Goal: Information Seeking & Learning: Check status

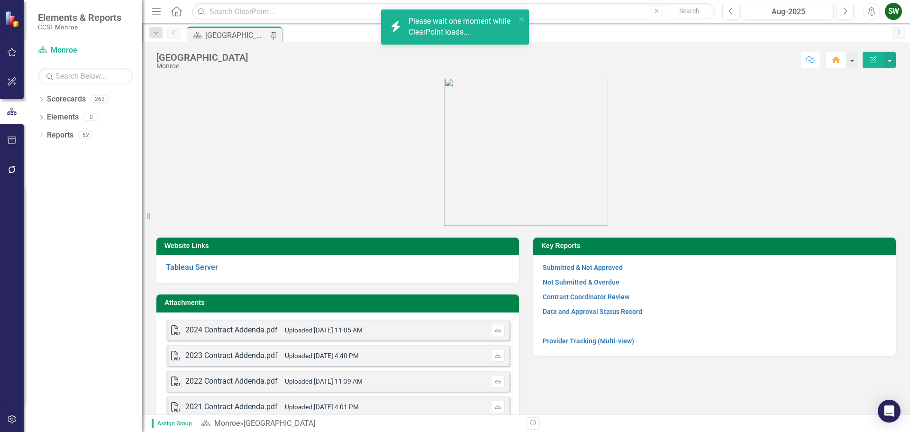
click at [817, 117] on figure at bounding box center [526, 152] width 740 height 148
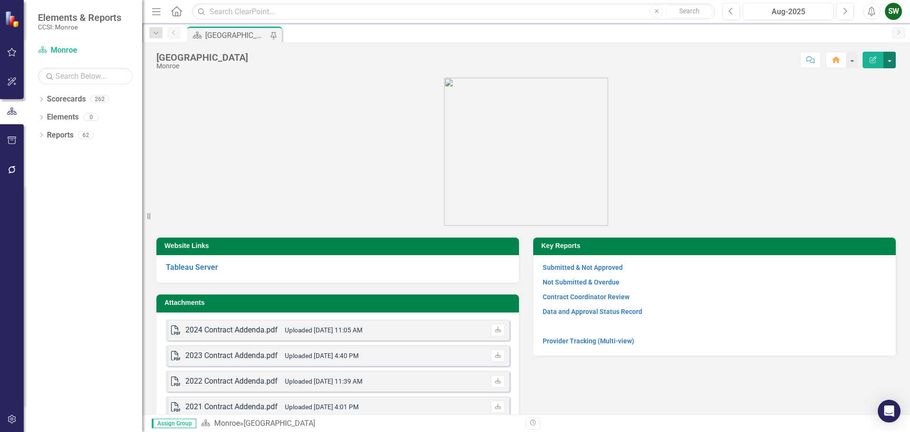
click at [890, 62] on button "button" at bounding box center [890, 60] width 12 height 17
click at [847, 59] on button "button" at bounding box center [852, 60] width 12 height 17
click at [673, 59] on div "Score: N/A Aug-2025 Completed Comment Home Edit Report" at bounding box center [574, 60] width 643 height 16
click at [796, 14] on div "Aug-2025" at bounding box center [788, 11] width 84 height 11
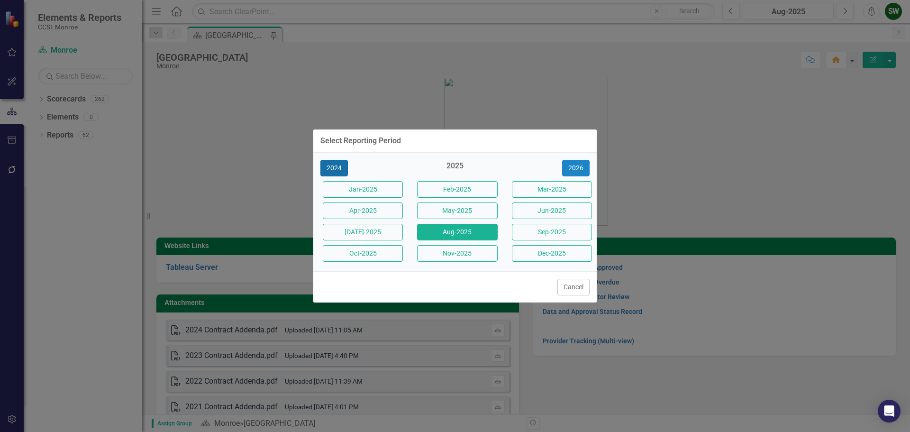
click at [334, 167] on button "2024" at bounding box center [333, 168] width 27 height 17
click at [334, 167] on button "2023" at bounding box center [333, 168] width 27 height 17
click at [334, 167] on button "2022" at bounding box center [333, 168] width 27 height 17
click at [334, 167] on button "2021" at bounding box center [333, 168] width 27 height 17
click at [334, 167] on button "2020" at bounding box center [333, 168] width 27 height 17
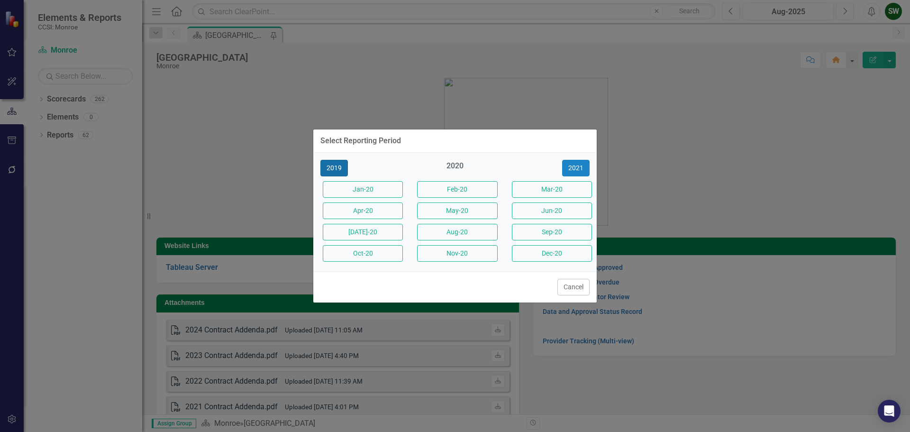
click at [334, 167] on button "2019" at bounding box center [333, 168] width 27 height 17
click at [334, 167] on button "2017" at bounding box center [333, 168] width 27 height 17
click at [334, 167] on button "2016" at bounding box center [333, 168] width 27 height 17
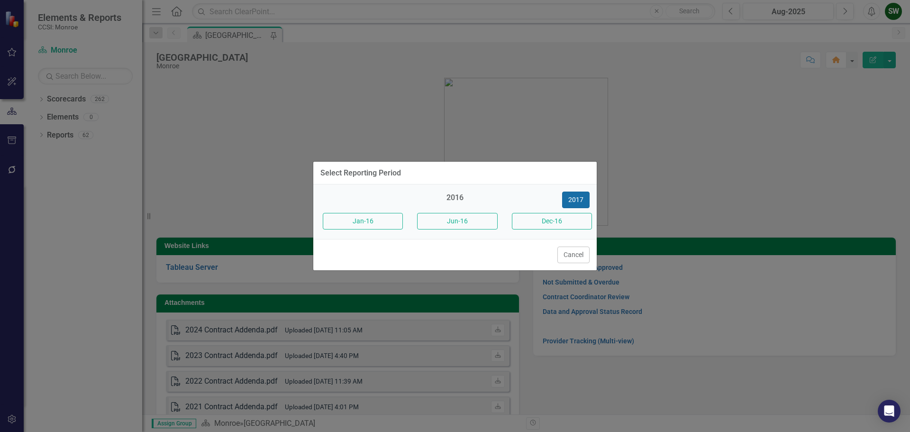
click at [586, 199] on button "2017" at bounding box center [575, 200] width 27 height 17
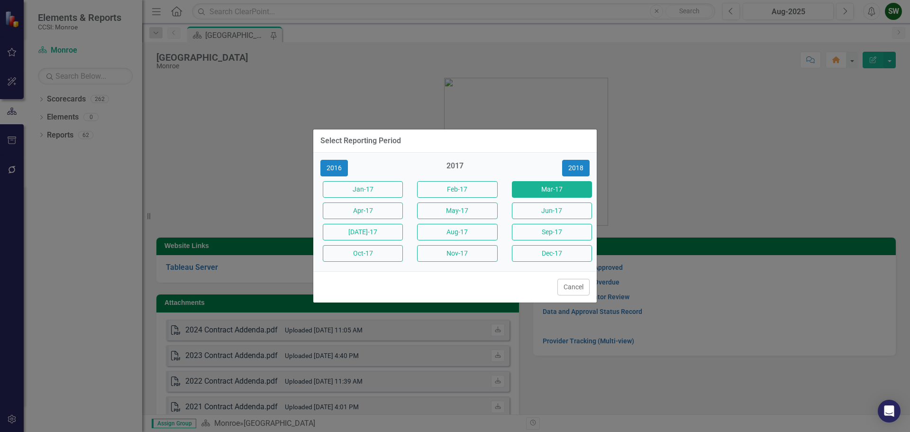
click at [545, 189] on button "Mar-17" at bounding box center [552, 189] width 80 height 17
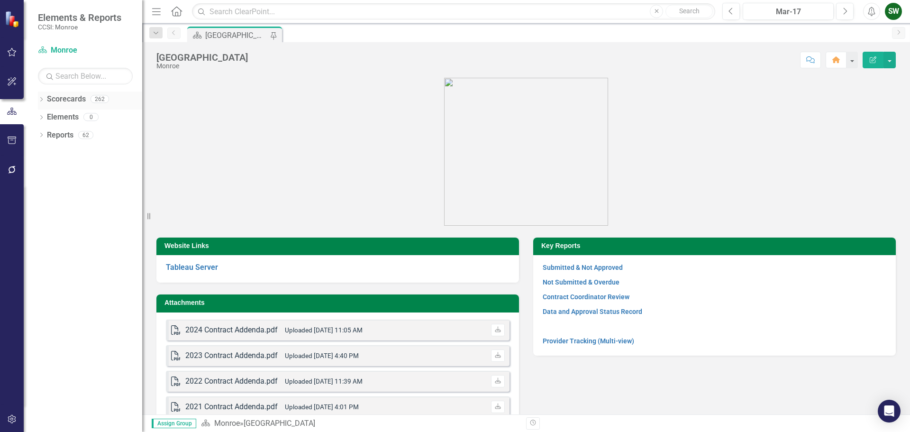
click at [42, 98] on icon at bounding box center [41, 99] width 2 height 4
click at [49, 116] on icon "Dropdown" at bounding box center [46, 117] width 7 height 6
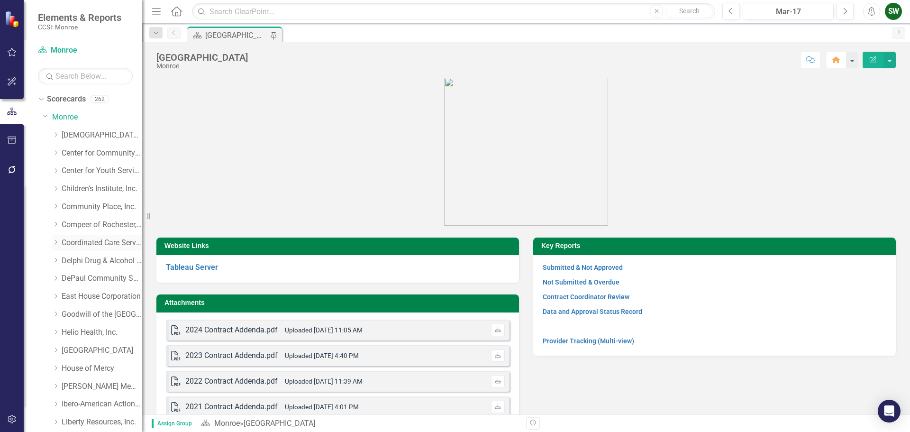
click at [55, 243] on icon "Dropdown" at bounding box center [55, 242] width 7 height 6
click at [94, 257] on link "Coordinated Care Services Inc. (MCOMH Internal)" at bounding box center [106, 261] width 71 height 11
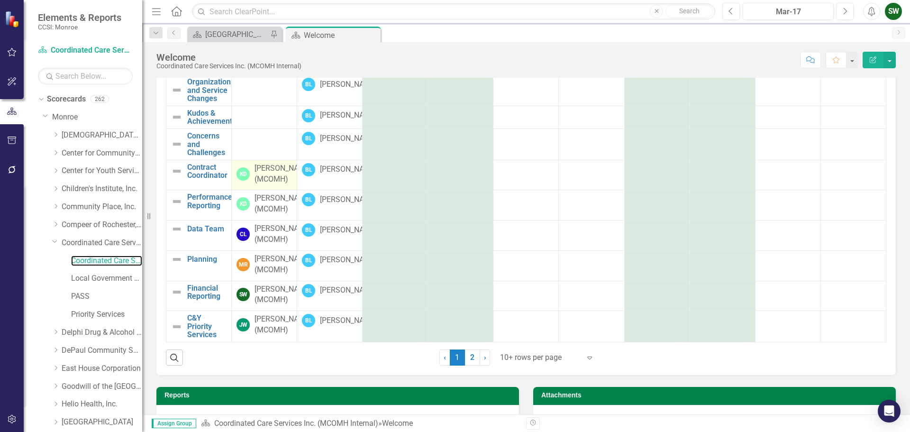
scroll to position [142, 0]
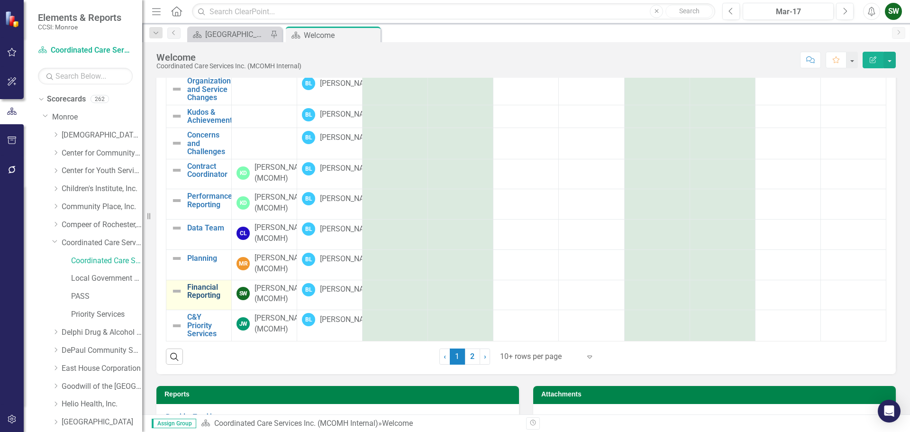
click at [209, 283] on link "Financial Reporting" at bounding box center [206, 291] width 39 height 17
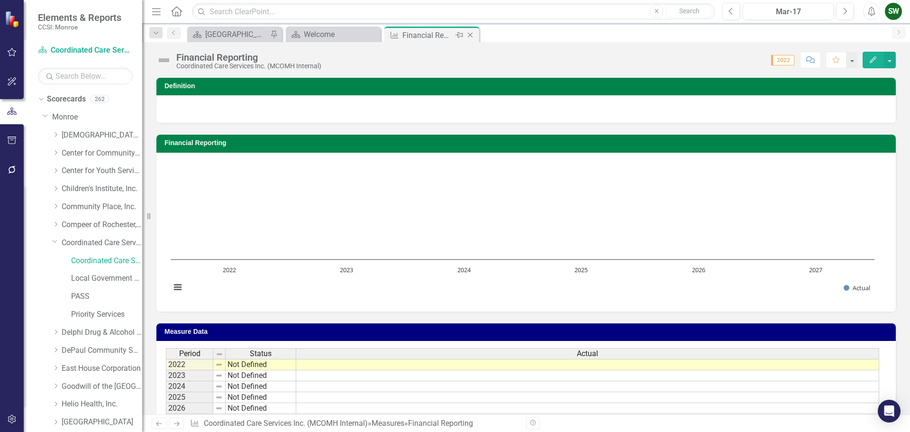
click at [471, 34] on icon "Close" at bounding box center [470, 35] width 9 height 8
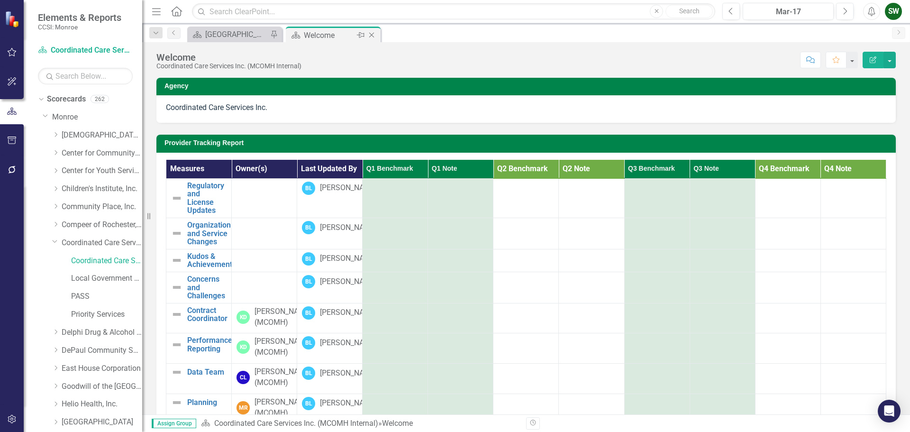
click at [372, 35] on icon at bounding box center [371, 35] width 5 height 5
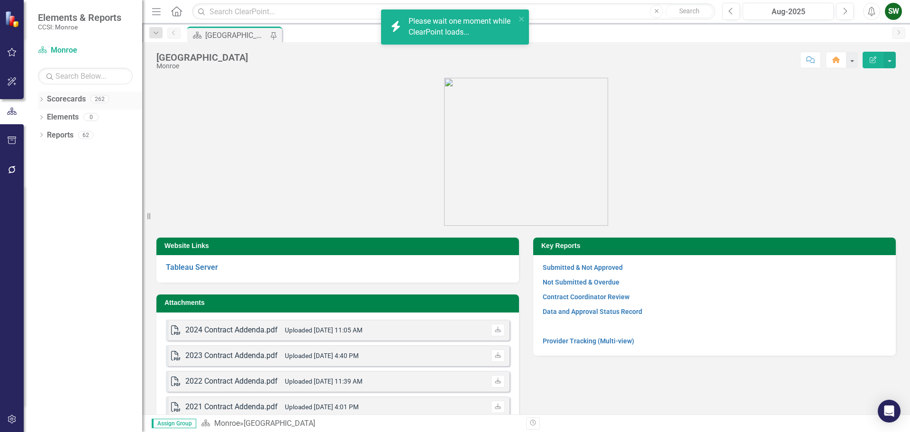
click at [40, 98] on icon "Dropdown" at bounding box center [41, 100] width 7 height 5
click at [46, 119] on icon at bounding box center [47, 116] width 2 height 5
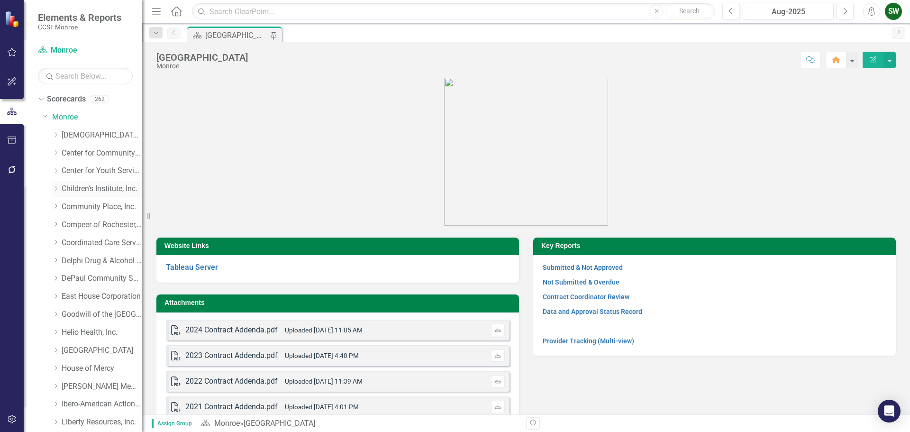
click at [56, 190] on icon "Dropdown" at bounding box center [55, 189] width 7 height 6
click at [105, 210] on link "Children's Institute, Inc. (MCOMH Internal)" at bounding box center [106, 206] width 71 height 11
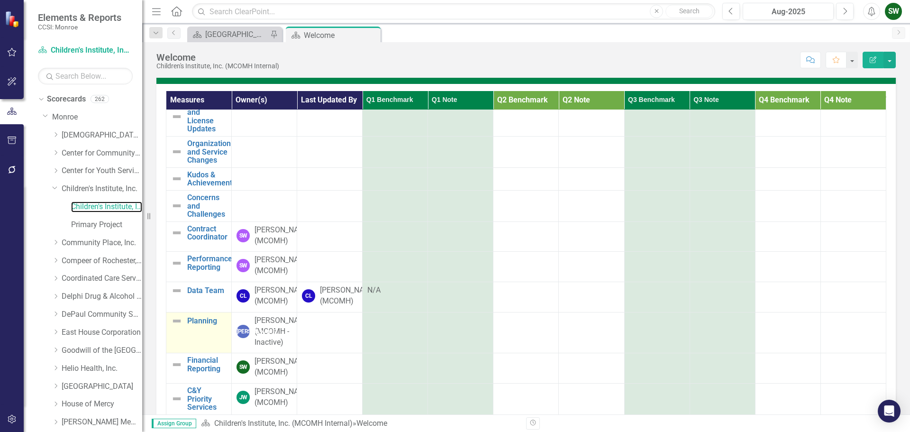
scroll to position [95, 0]
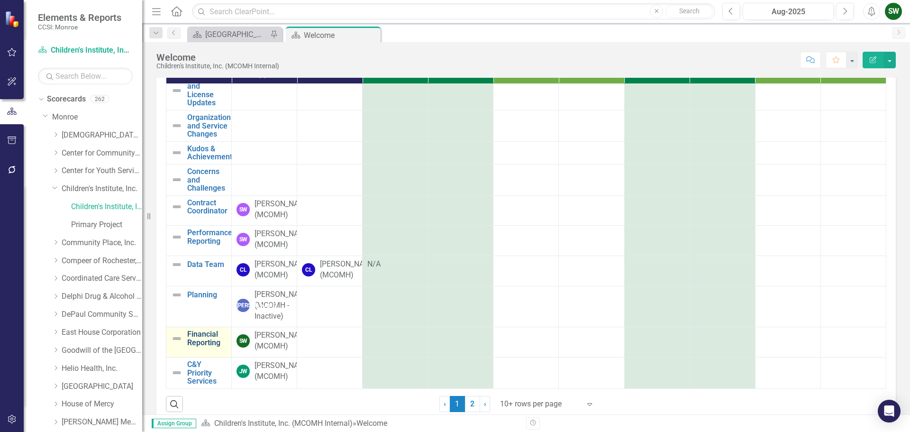
click at [199, 330] on link "Financial Reporting" at bounding box center [206, 338] width 39 height 17
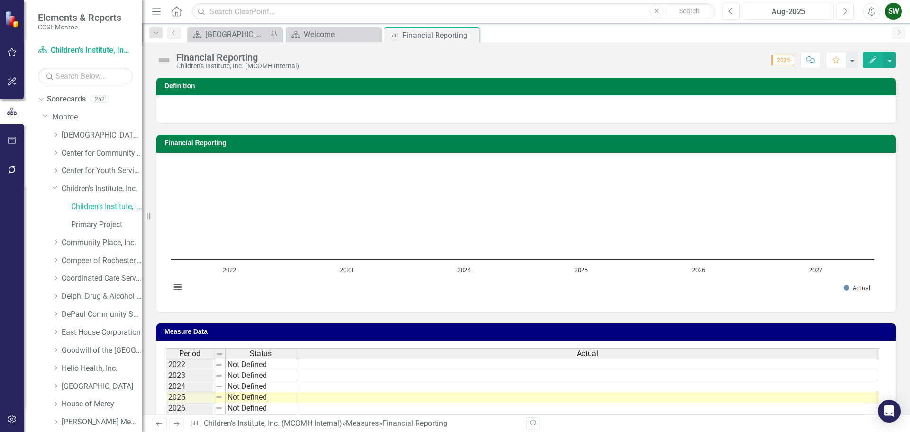
click at [809, 13] on div "Aug-2025" at bounding box center [788, 11] width 84 height 11
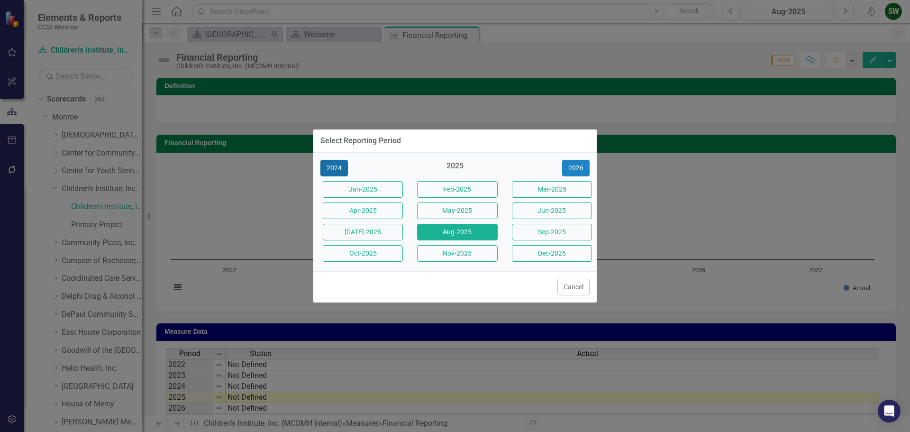
click at [334, 164] on button "2024" at bounding box center [333, 168] width 27 height 17
click at [530, 253] on button "Dec-2024" at bounding box center [552, 253] width 80 height 17
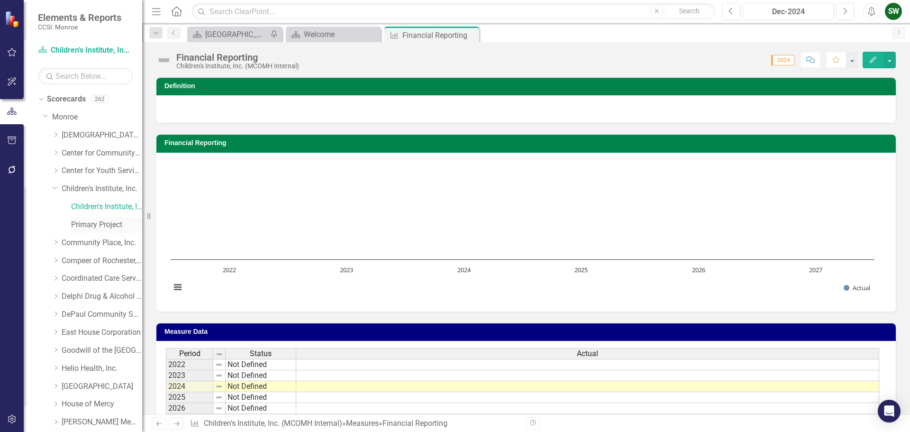
click at [107, 225] on link "Primary Project" at bounding box center [106, 224] width 71 height 11
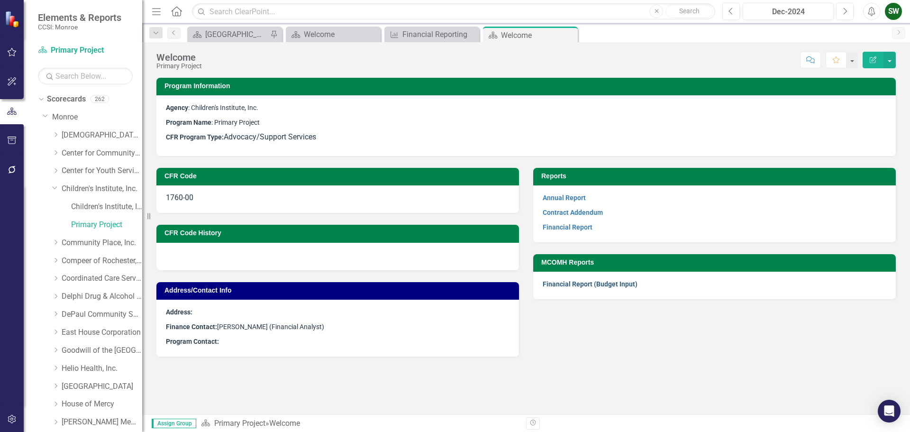
click at [595, 285] on link "Financial Report (Budget Input)" at bounding box center [590, 284] width 95 height 8
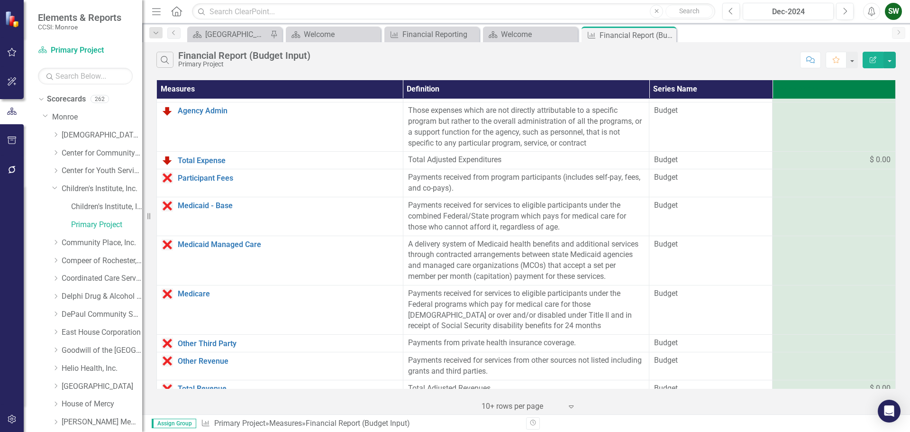
scroll to position [433, 0]
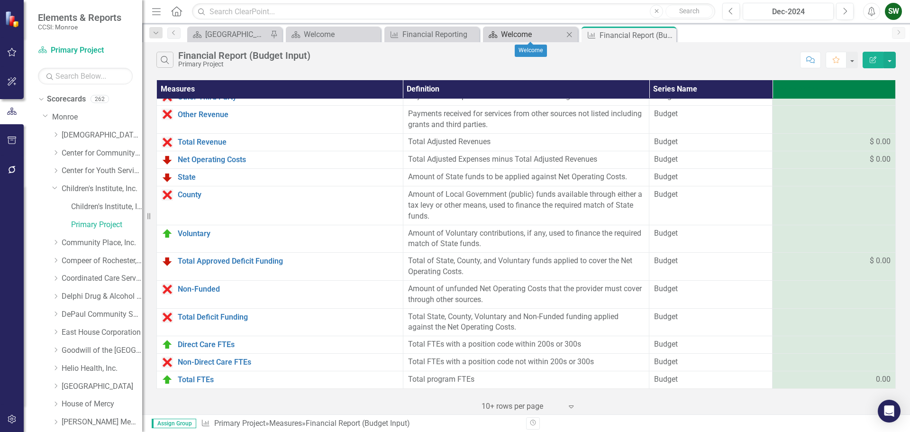
click at [525, 37] on div "Welcome" at bounding box center [532, 34] width 63 height 12
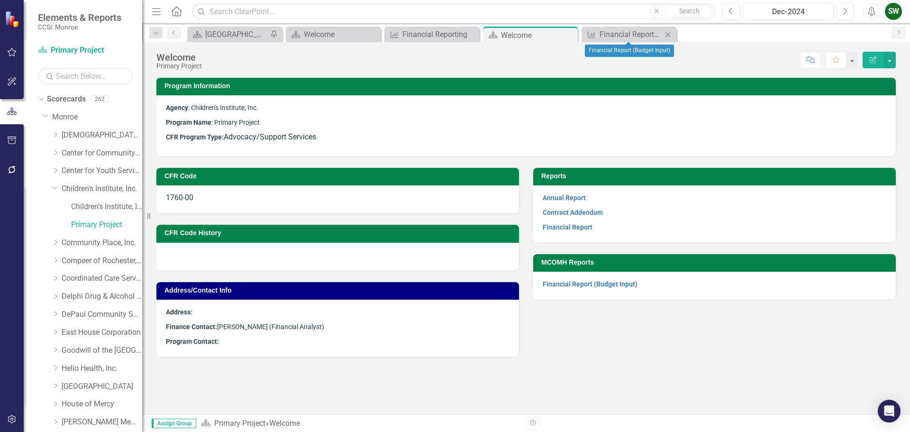
click at [670, 32] on icon "Close" at bounding box center [667, 35] width 9 height 8
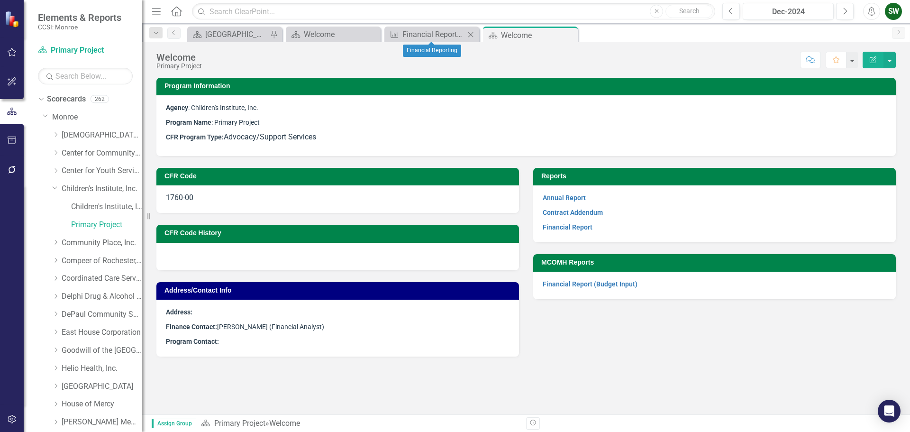
click at [472, 36] on icon "Close" at bounding box center [470, 35] width 9 height 8
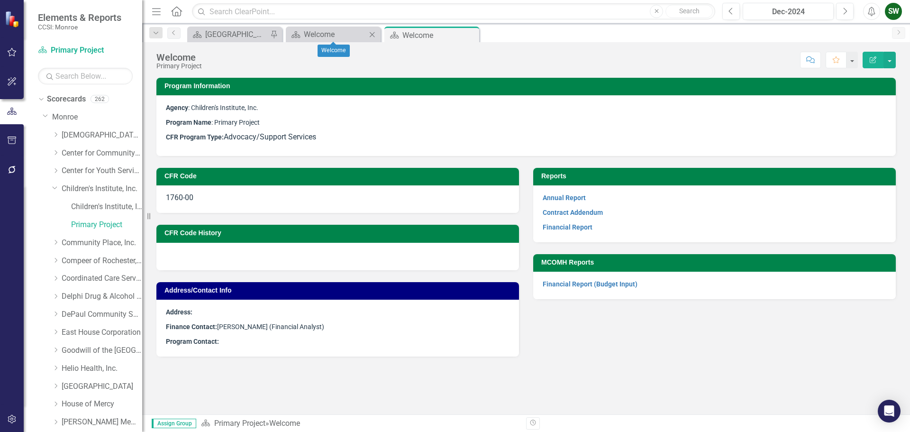
click at [374, 37] on icon at bounding box center [372, 34] width 5 height 5
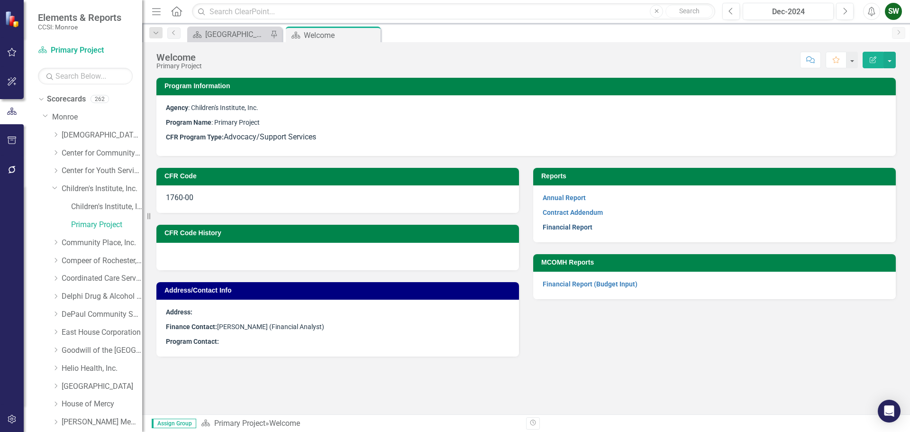
click at [566, 227] on link "Financial Report" at bounding box center [568, 227] width 50 height 8
